Goal: Task Accomplishment & Management: Manage account settings

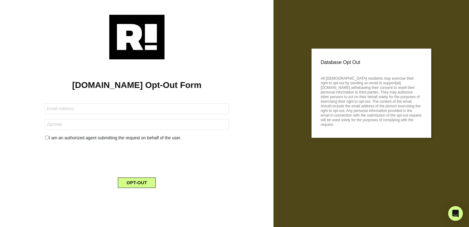
click at [135, 185] on button "OPT-OUT" at bounding box center [137, 182] width 38 height 10
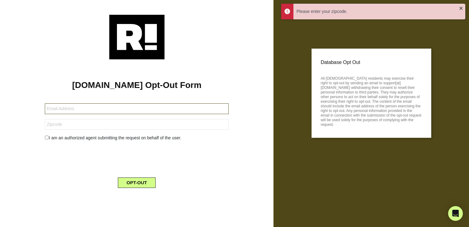
click at [85, 103] on input "text" at bounding box center [137, 108] width 184 height 11
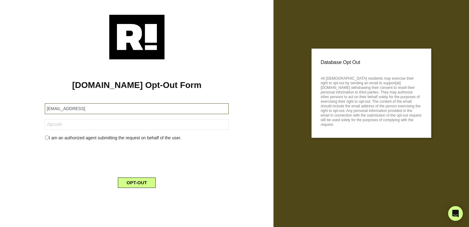
type input "[EMAIL_ADDRESS]"
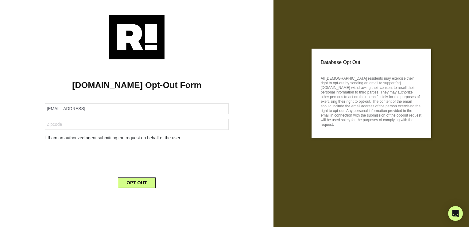
click at [132, 183] on button "OPT-OUT" at bounding box center [137, 182] width 38 height 10
click at [133, 185] on button "OPT-OUT" at bounding box center [137, 182] width 38 height 10
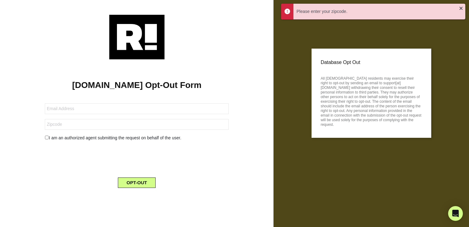
click at [459, 8] on div "Please enter your zipcode." at bounding box center [373, 12] width 184 height 16
